Goal: Communication & Community: Answer question/provide support

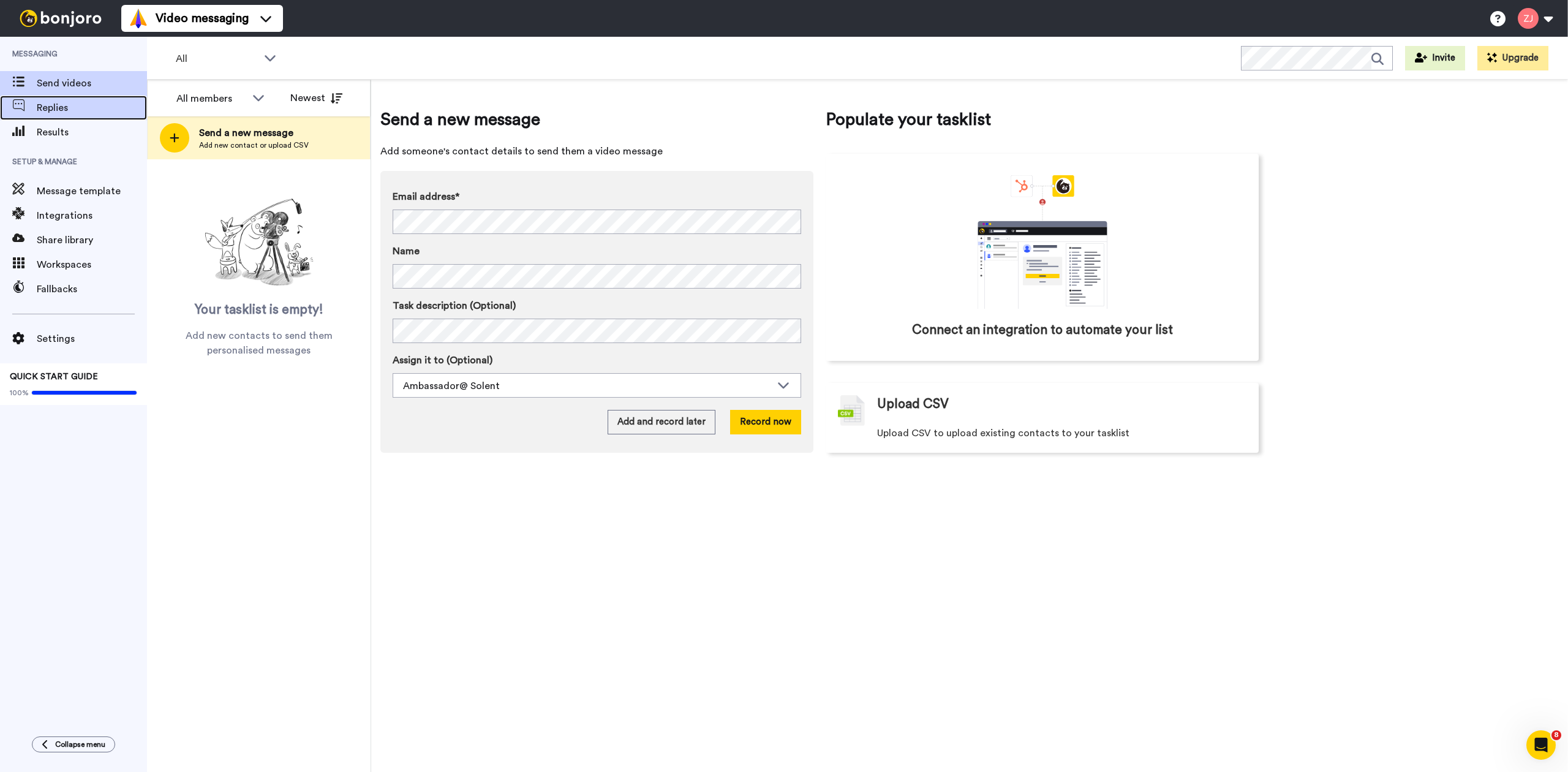
click at [59, 111] on span "Replies" at bounding box center [92, 107] width 110 height 14
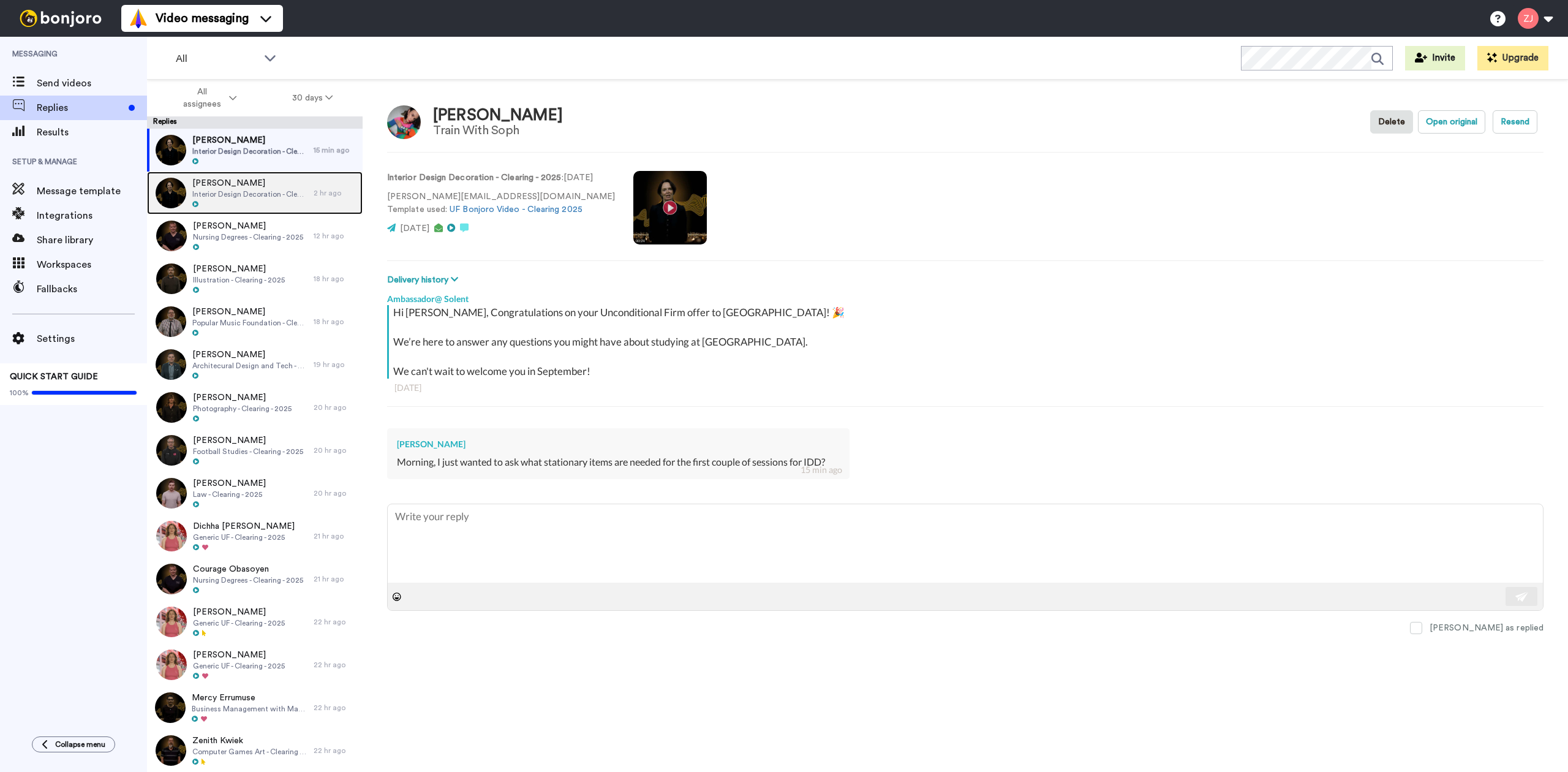
click at [250, 190] on span "Interior Design Decoration - Clearing - 2025" at bounding box center [249, 194] width 115 height 10
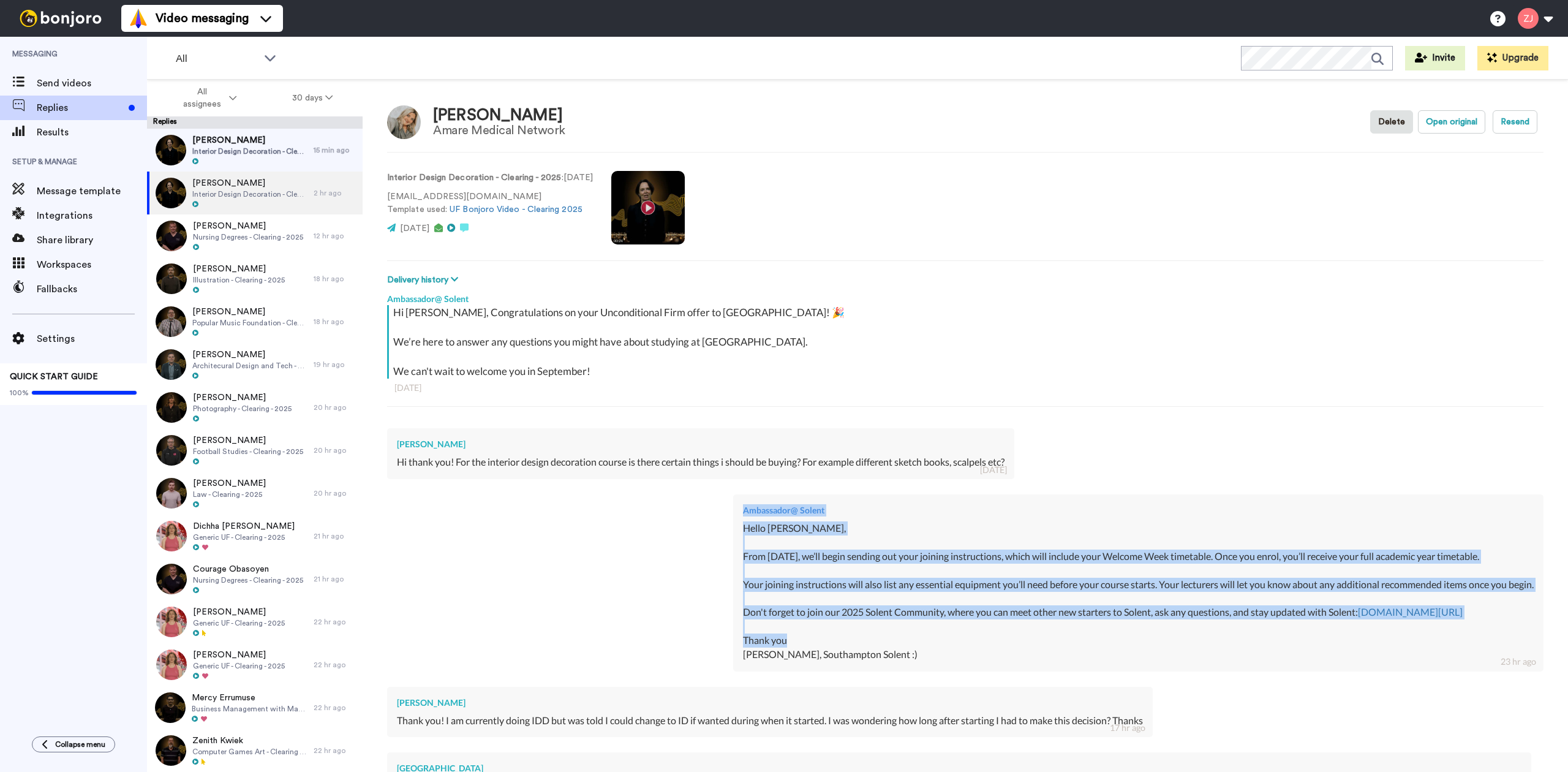
drag, startPoint x: 784, startPoint y: 645, endPoint x: 637, endPoint y: 530, distance: 186.6
click at [620, 520] on div "Ambassador@ Solent Hello [PERSON_NAME], From [DATE], we’ll begin sending out yo…" at bounding box center [965, 581] width 1156 height 192
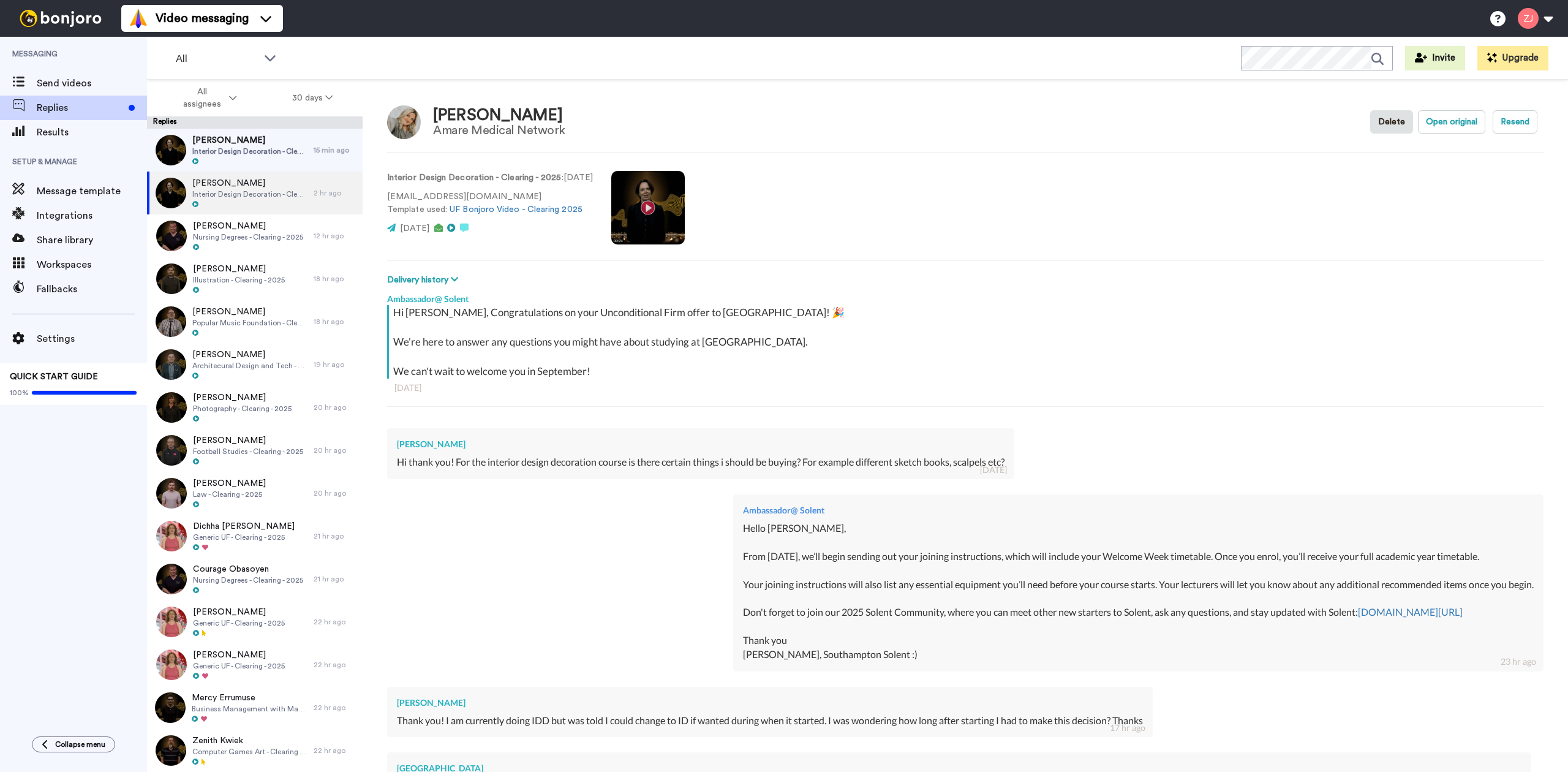
click at [798, 661] on div "Hello [PERSON_NAME], From [DATE], we’ll begin sending out your joining instruct…" at bounding box center [1138, 590] width 791 height 140
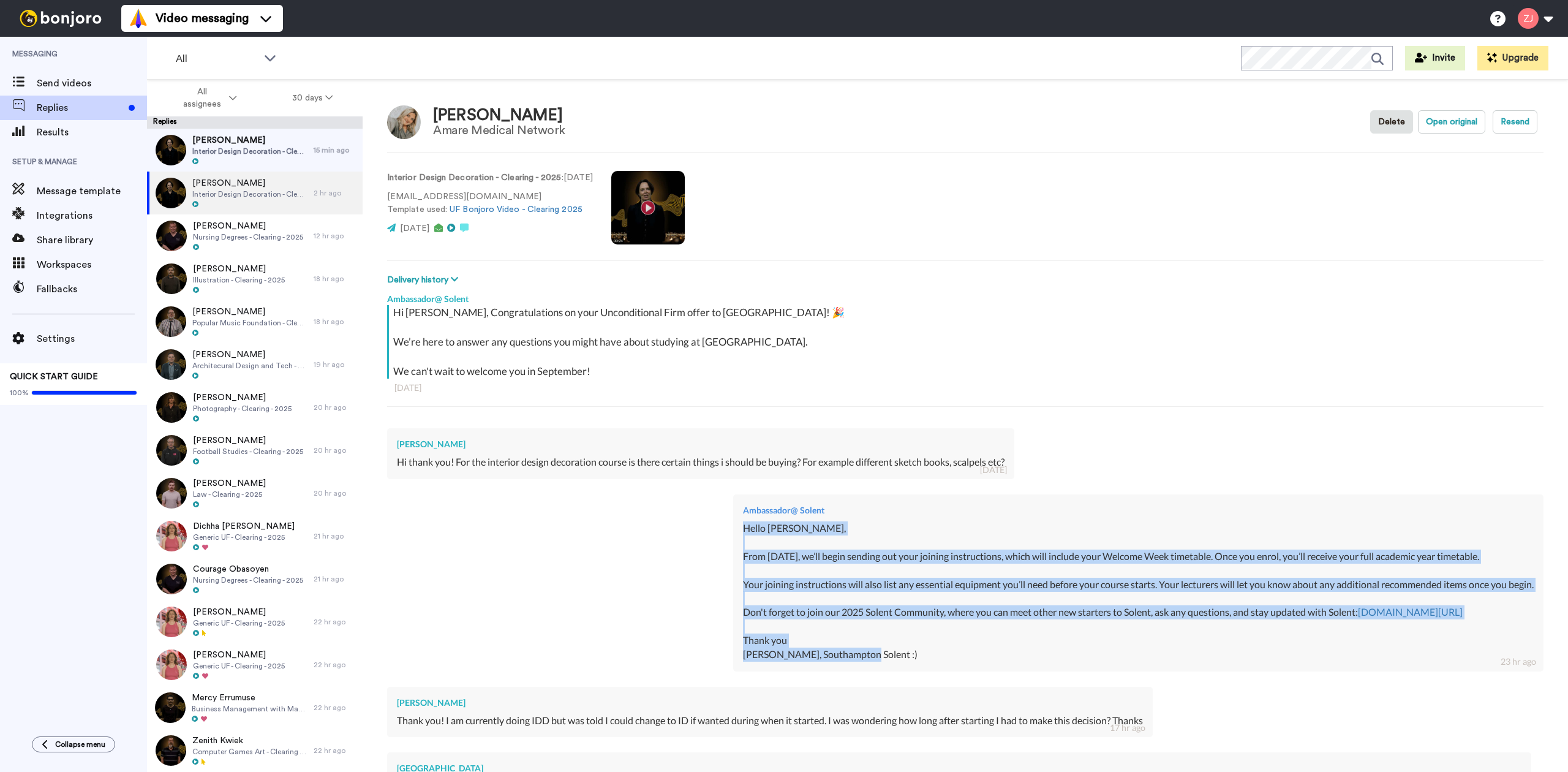
drag, startPoint x: 765, startPoint y: 660, endPoint x: 629, endPoint y: 530, distance: 188.1
click at [733, 530] on div "Ambassador@ Solent Hello [PERSON_NAME], From [DATE], we’ll begin sending out yo…" at bounding box center [1138, 582] width 810 height 176
copy div "Hello [PERSON_NAME], From [DATE], we’ll begin sending out your joining instruct…"
click at [253, 145] on span "[PERSON_NAME]" at bounding box center [249, 140] width 115 height 12
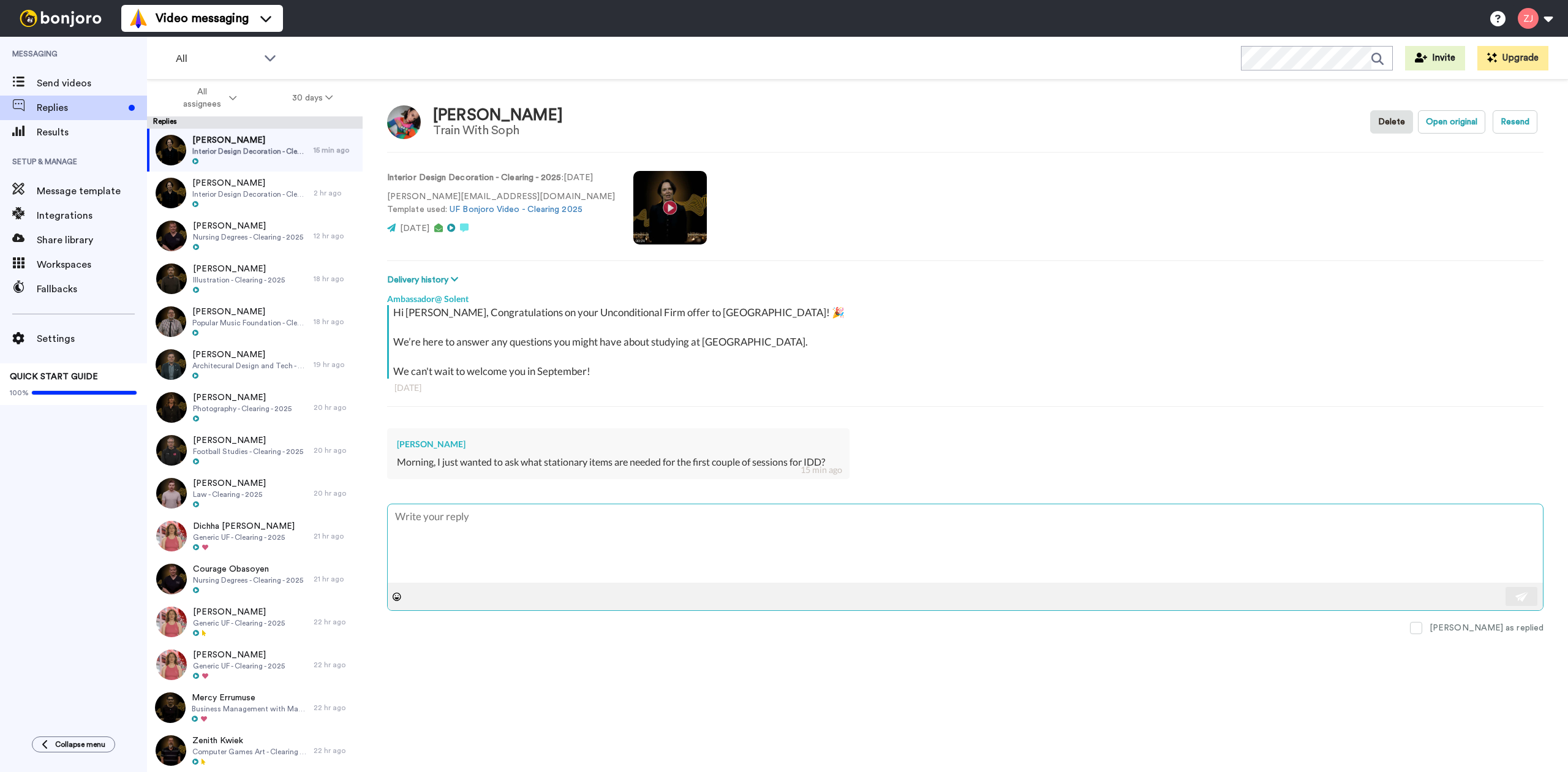
click at [564, 526] on textarea at bounding box center [965, 543] width 1155 height 78
paste textarea "Hello [PERSON_NAME], From [DATE], we’ll begin sending out your joining instruct…"
type textarea "x"
type textarea "Hello [PERSON_NAME], From [DATE], we’ll begin sending out your joining instruct…"
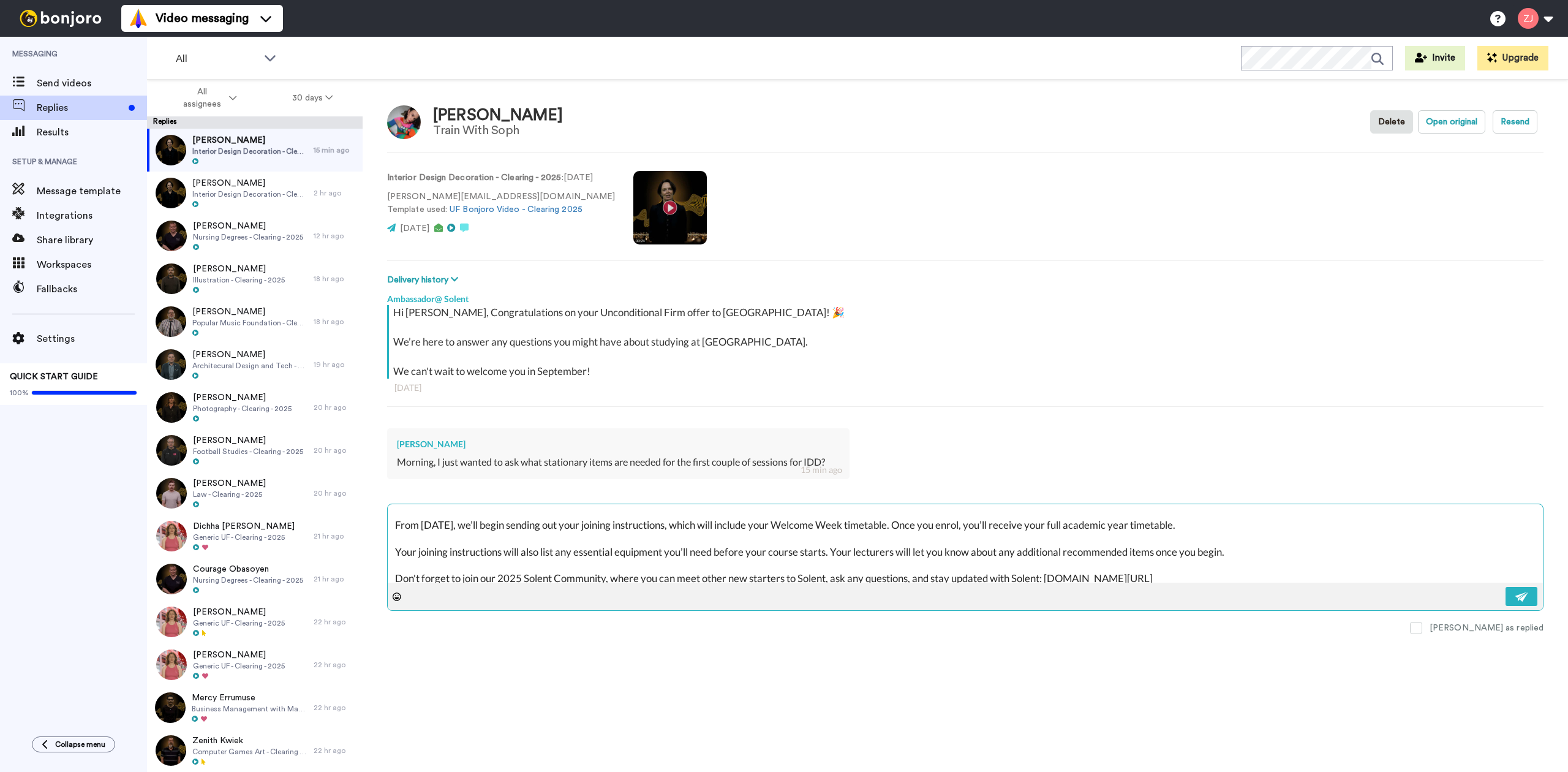
scroll to position [6, 0]
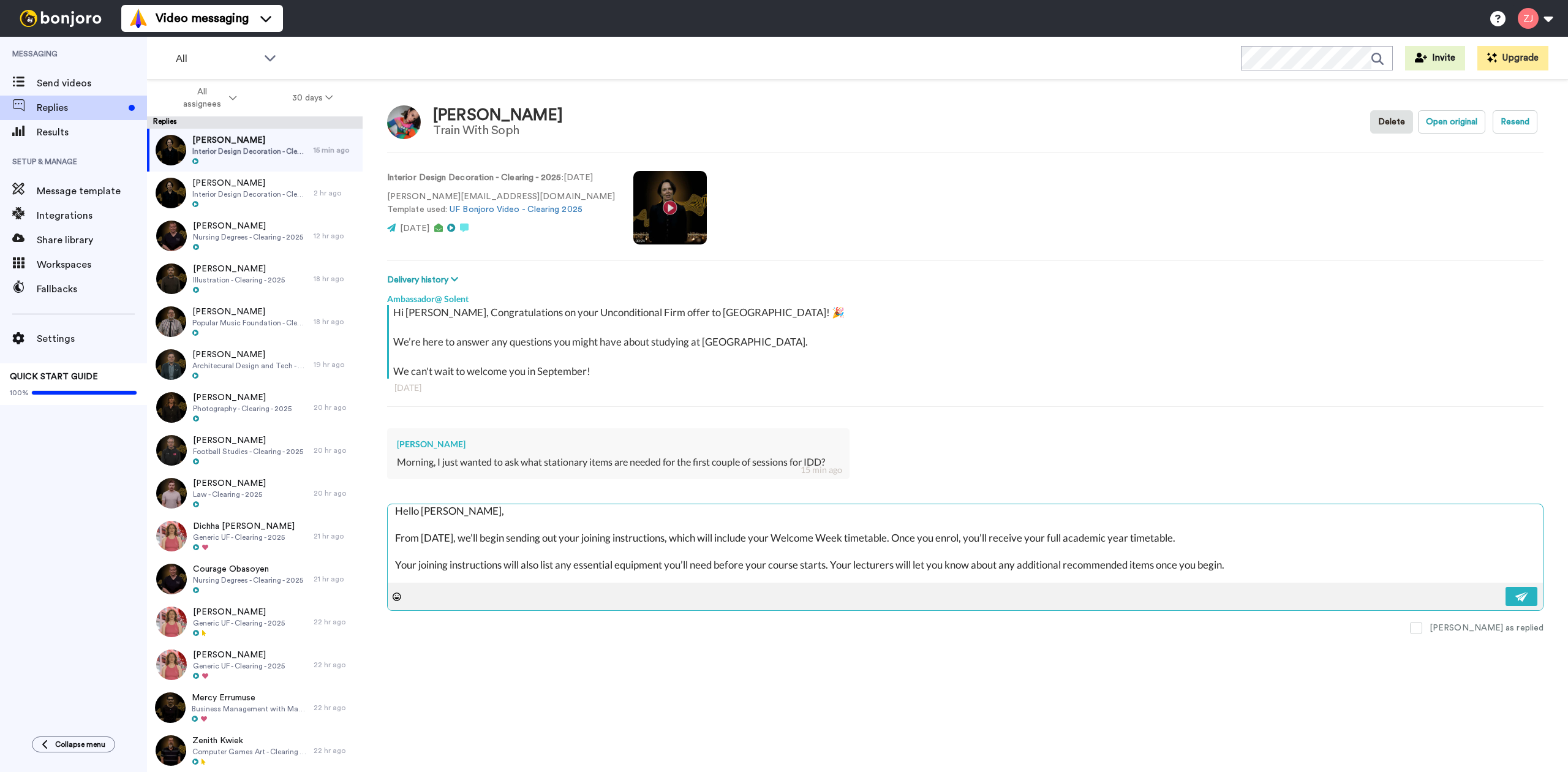
drag, startPoint x: 481, startPoint y: 519, endPoint x: 439, endPoint y: 519, distance: 42.0
click at [431, 518] on textarea "Hello [PERSON_NAME], From [DATE], we’ll begin sending out your joining instruct…" at bounding box center [965, 543] width 1155 height 78
click at [467, 514] on textarea "Hello [PERSON_NAME], From [DATE], we’ll begin sending out your joining instruct…" at bounding box center [965, 543] width 1155 height 78
click at [466, 514] on textarea "Hello [PERSON_NAME], From [DATE], we’ll begin sending out your joining instruct…" at bounding box center [965, 543] width 1155 height 78
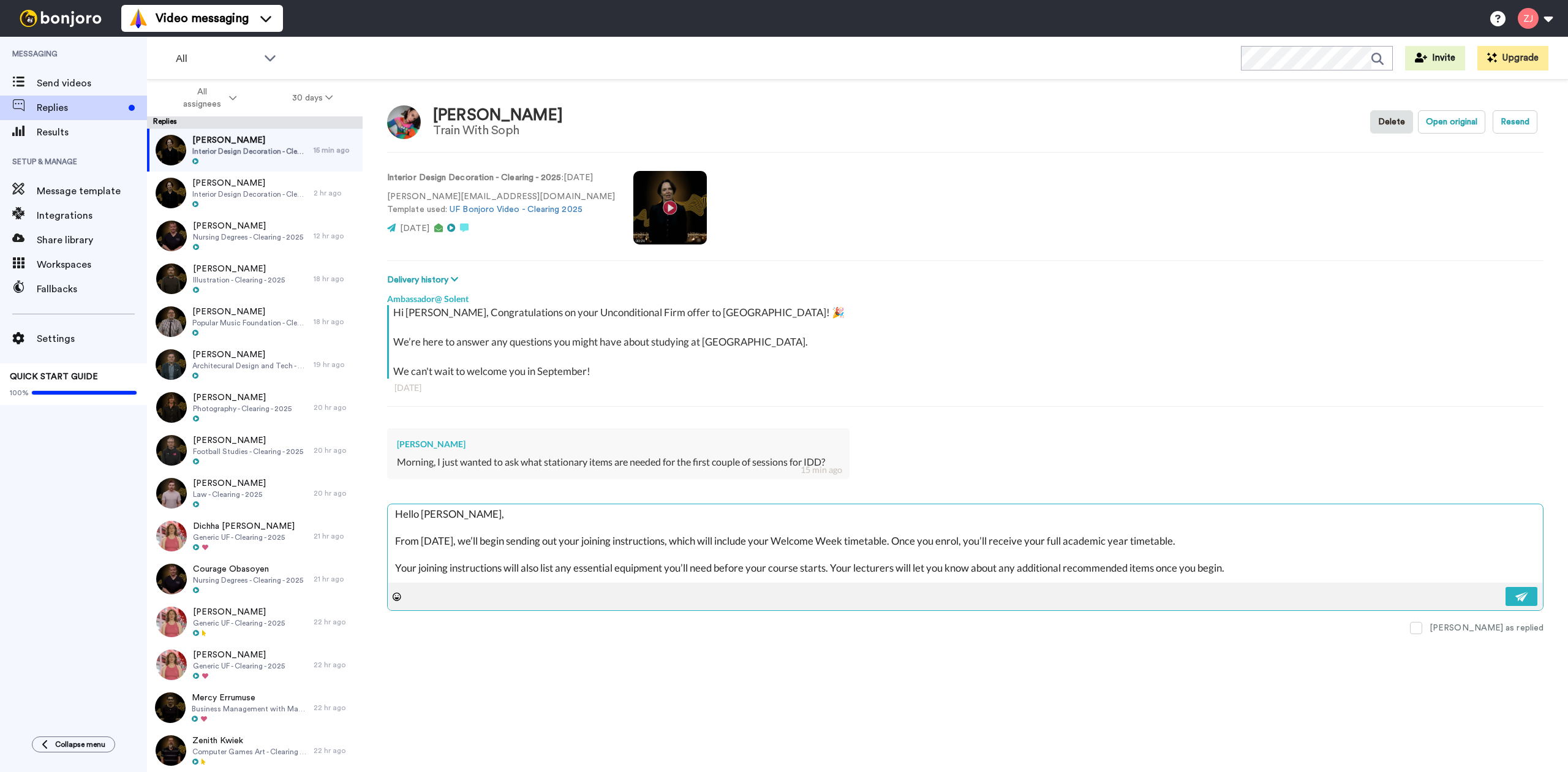
scroll to position [0, 0]
drag, startPoint x: 458, startPoint y: 512, endPoint x: 422, endPoint y: 515, distance: 36.1
click at [422, 515] on textarea "Hello [PERSON_NAME], From [DATE], we’ll begin sending out your joining instruct…" at bounding box center [965, 543] width 1155 height 78
type textarea "x"
type textarea "Hello S From [DATE], we’ll begin sending out your joining instructions, which w…"
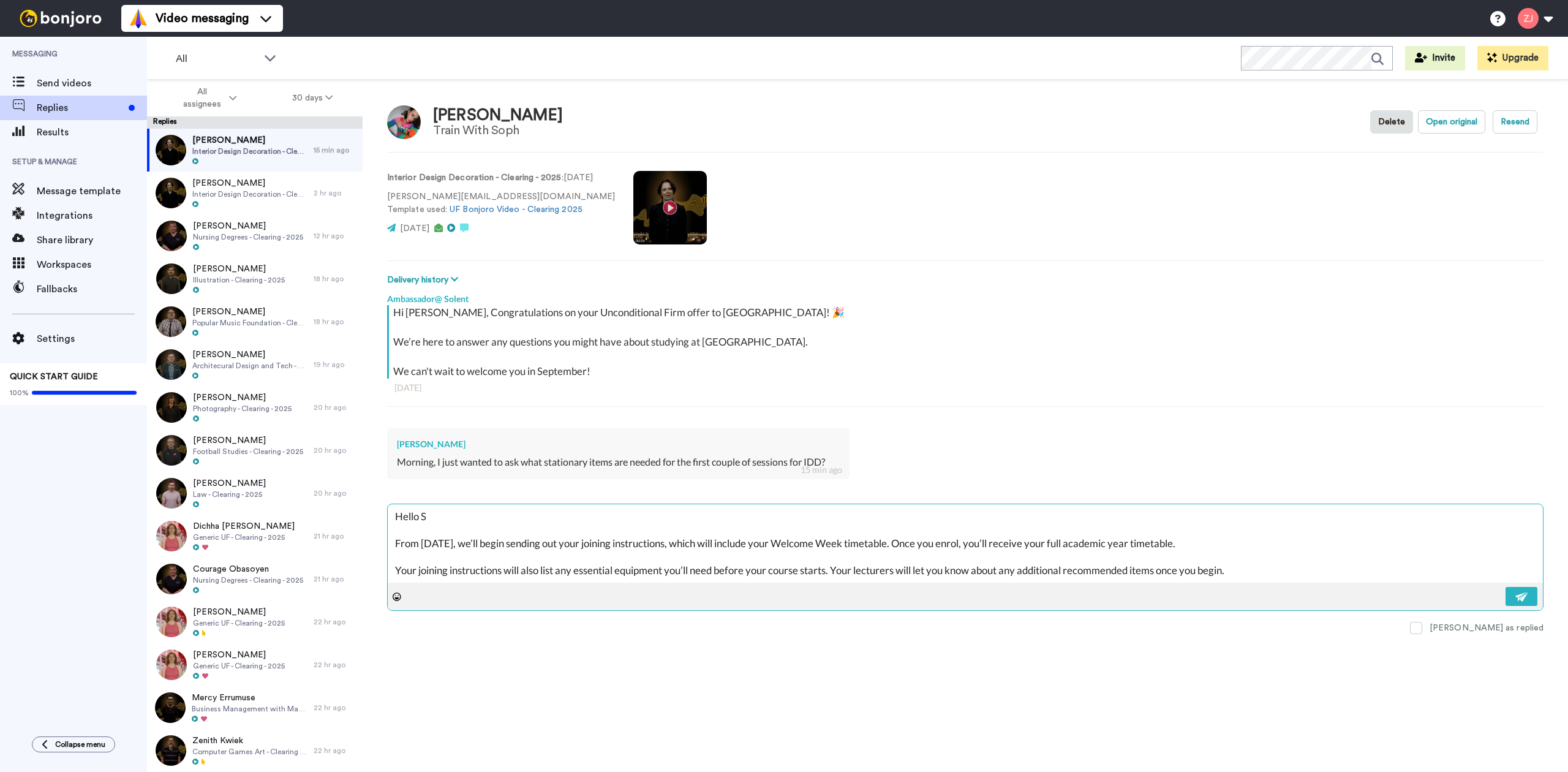
type textarea "x"
type textarea "Hello So From [DATE], we’ll begin sending out your joining instructions, which …"
type textarea "x"
type textarea "Hello Sop From [DATE], we’ll begin sending out your joining instructions, which…"
type textarea "x"
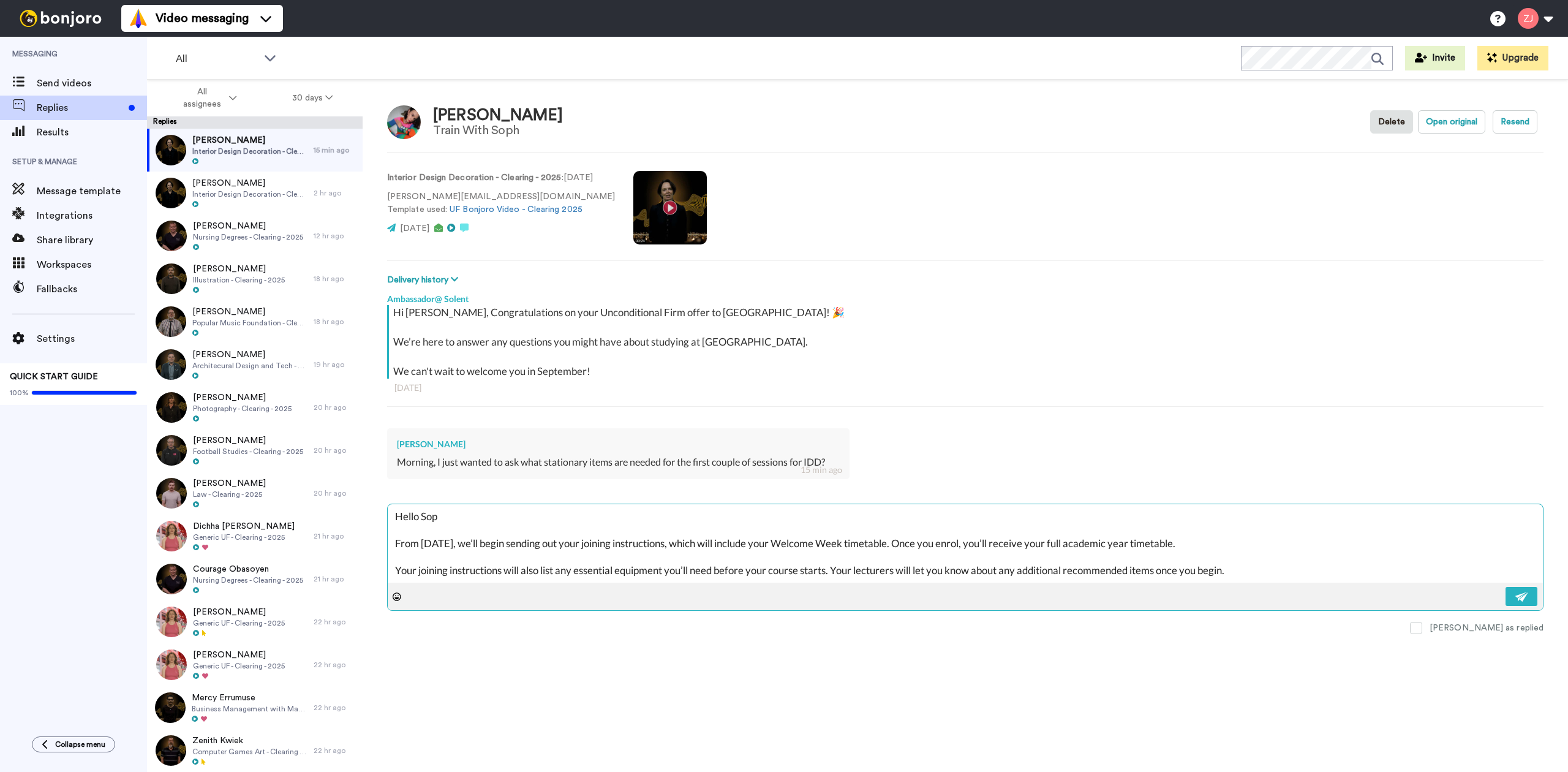
type textarea "Hello Soph From [DATE], we’ll begin sending out your joining instructions, whic…"
type textarea "x"
type textarea "Hello Sophi From [DATE], we’ll begin sending out your joining instructions, whi…"
type textarea "x"
type textarea "Hello [PERSON_NAME] From [DATE], we’ll begin sending out your joining instructi…"
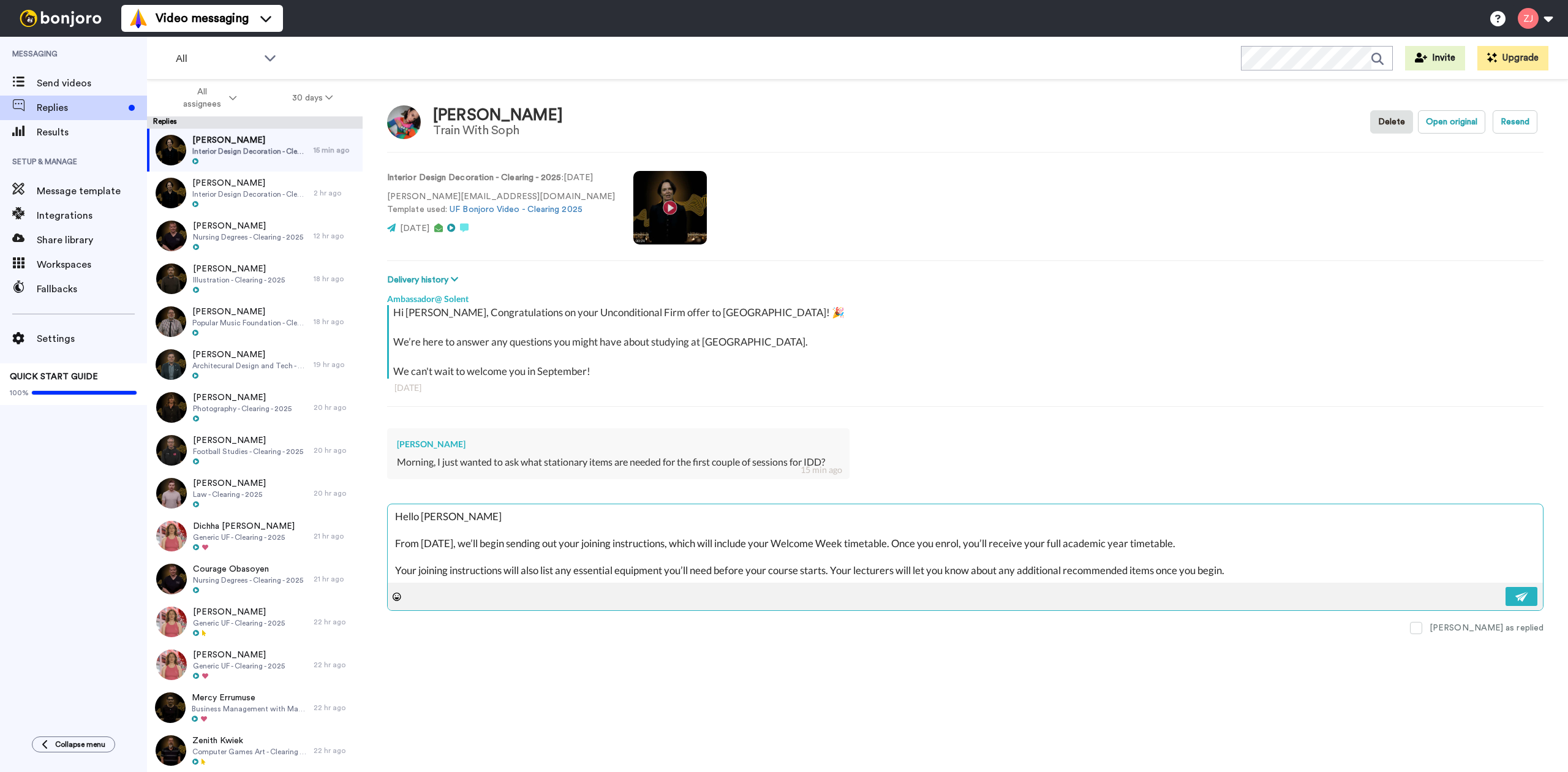
type textarea "x"
type textarea "Hello [PERSON_NAME] From [DATE], we’ll begin sending out your joining instructi…"
type textarea "x"
type textarea "Hello [PERSON_NAME] : From [DATE], we’ll begin sending out your joining instruc…"
type textarea "x"
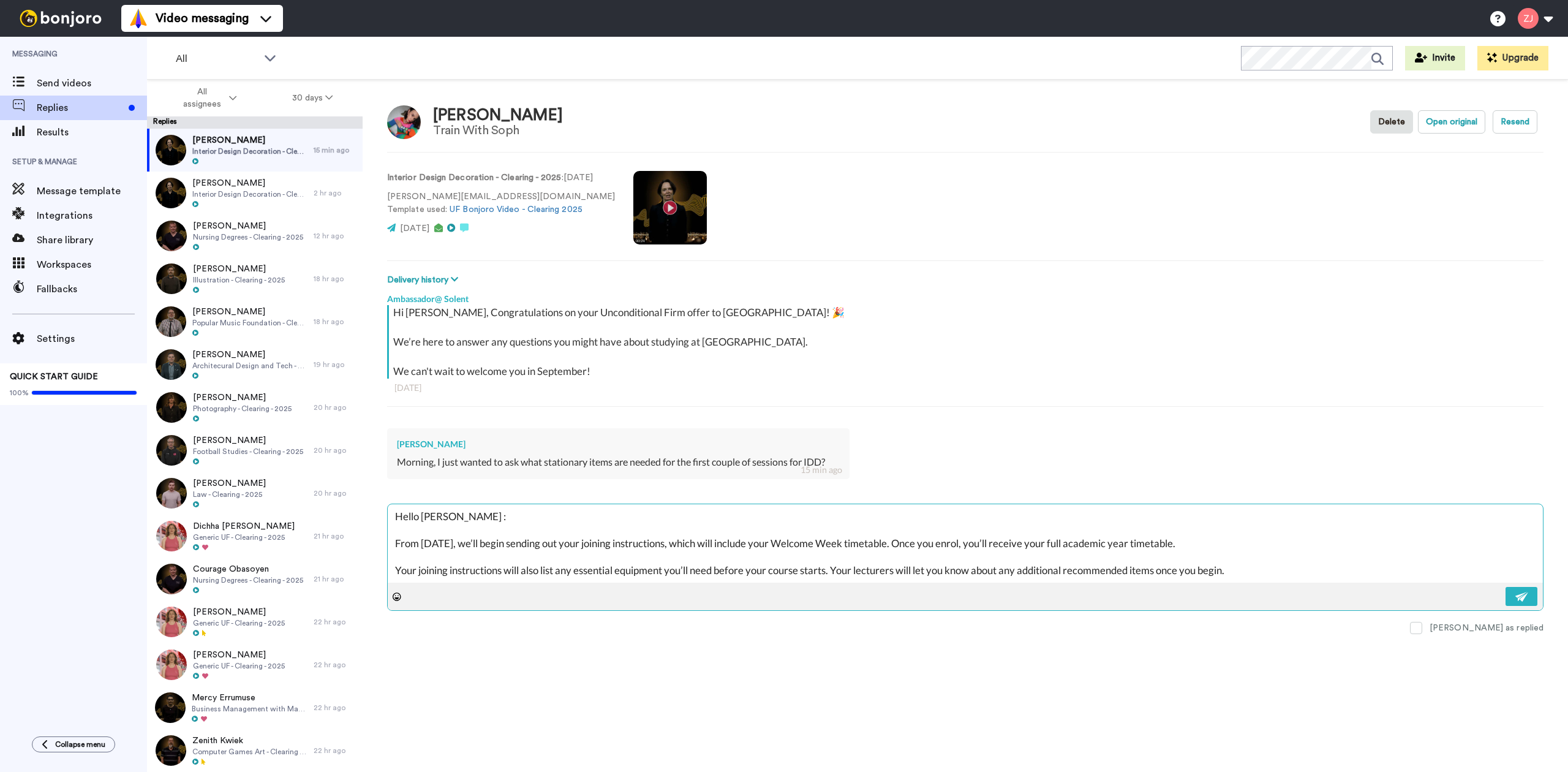
type textarea "Hello [PERSON_NAME] :) From [DATE], we’ll begin sending out your joining instru…"
type textarea "x"
type textarea "Hello [PERSON_NAME] : From [DATE], we’ll begin sending out your joining instruc…"
type textarea "x"
type textarea "Hello [PERSON_NAME] From [DATE], we’ll begin sending out your joining instructi…"
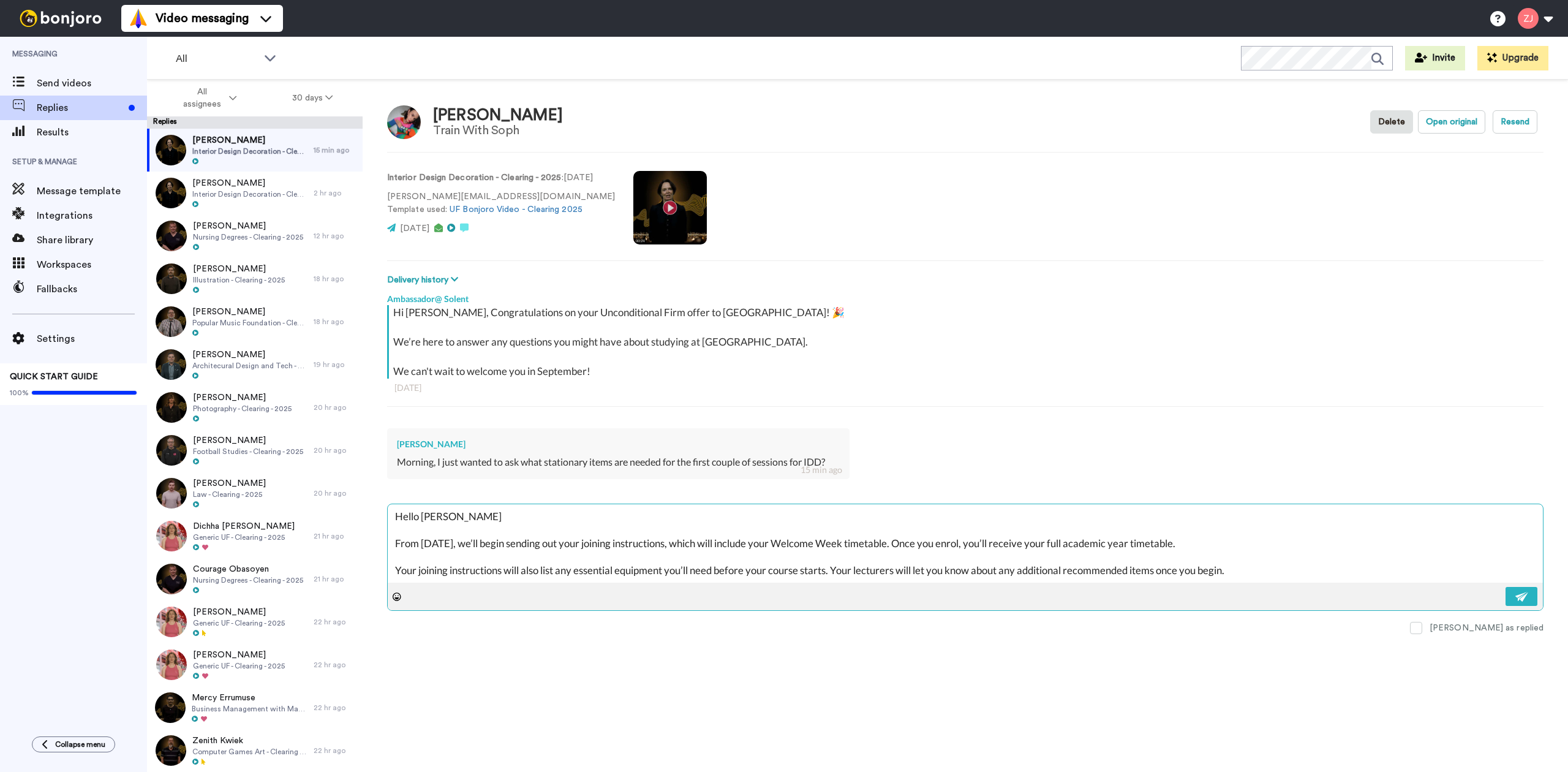
type textarea "x"
type textarea "Hello [PERSON_NAME] From [DATE], we’ll begin sending out your joining instructi…"
type textarea "x"
type textarea "Hello [PERSON_NAME], From [DATE], we’ll begin sending out your joining instruct…"
type textarea "x"
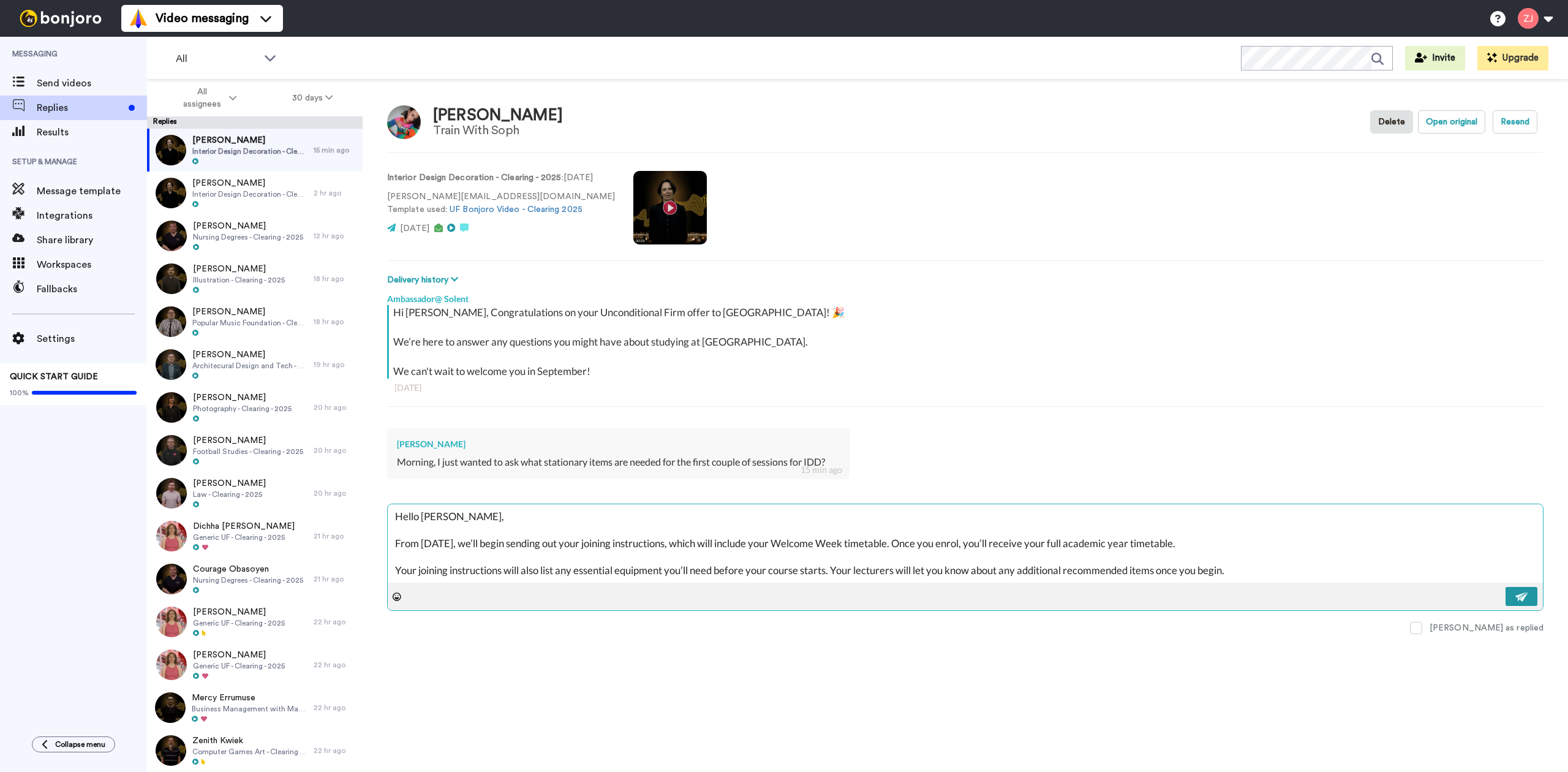
type textarea "Hello [PERSON_NAME], From [DATE], we’ll begin sending out your joining instruct…"
click at [1530, 599] on button at bounding box center [1520, 596] width 31 height 19
type textarea "x"
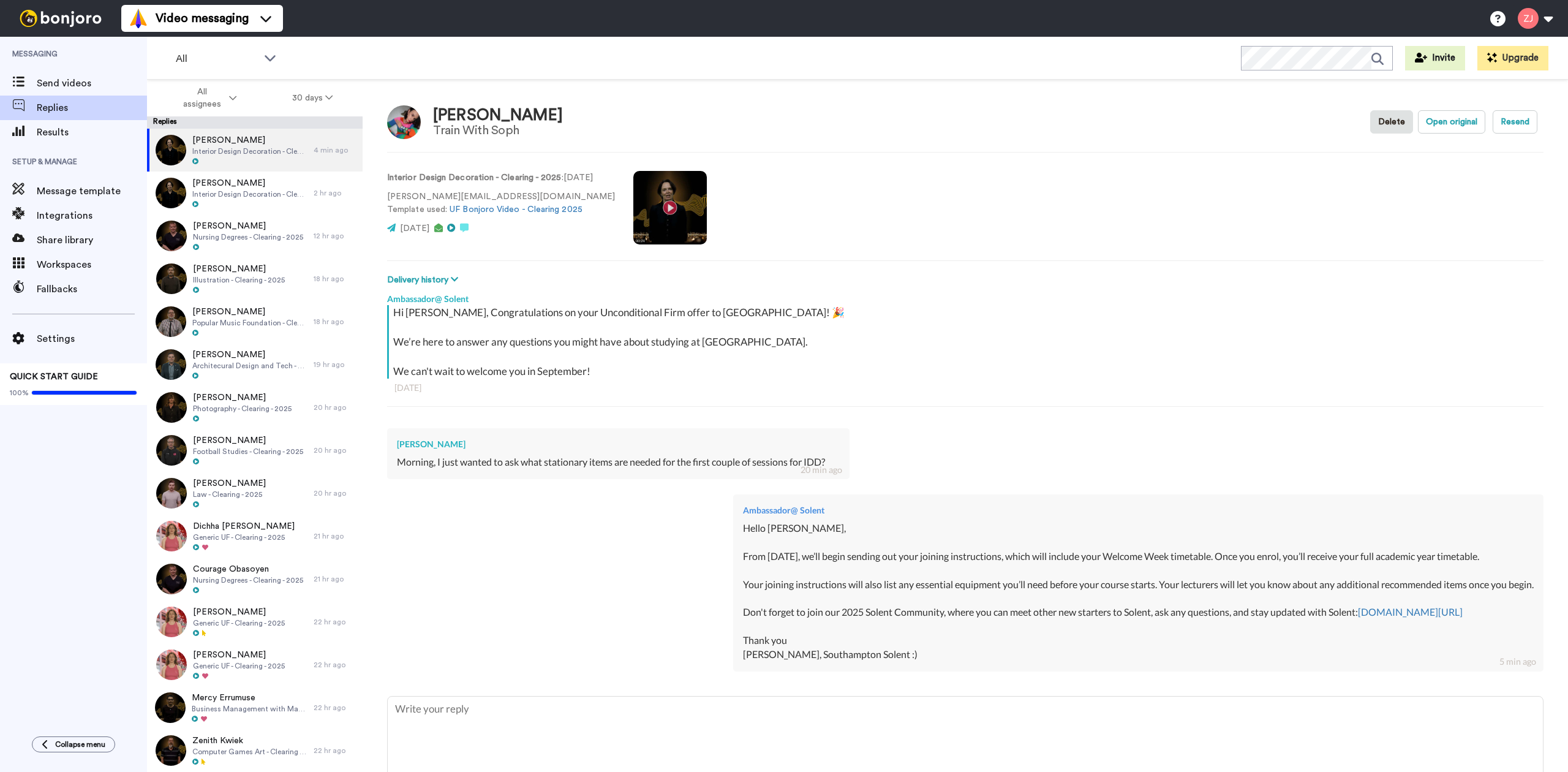
type textarea "x"
